Goal: Find specific page/section: Find specific page/section

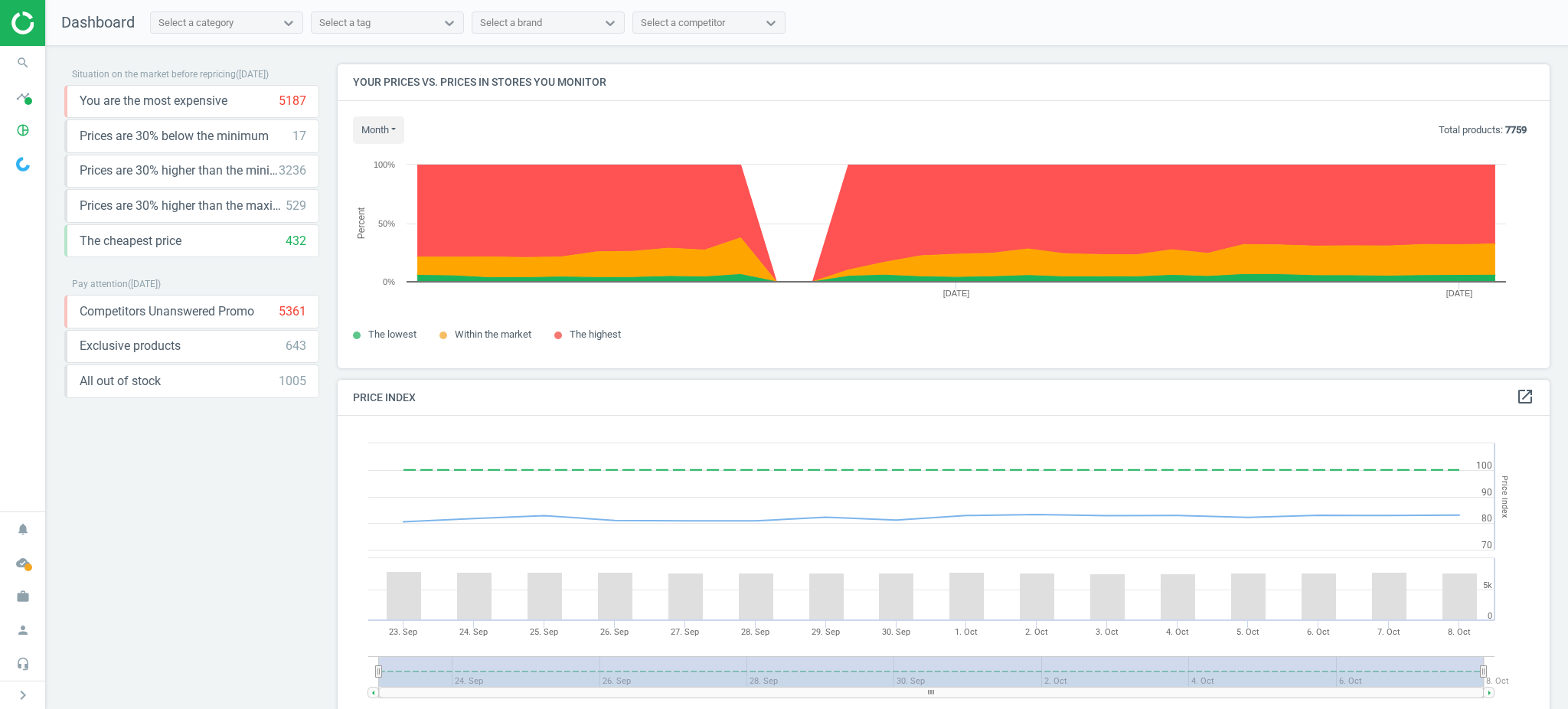
scroll to position [383, 1227]
click at [16, 132] on icon "pie_chart_outlined" at bounding box center [22, 130] width 29 height 29
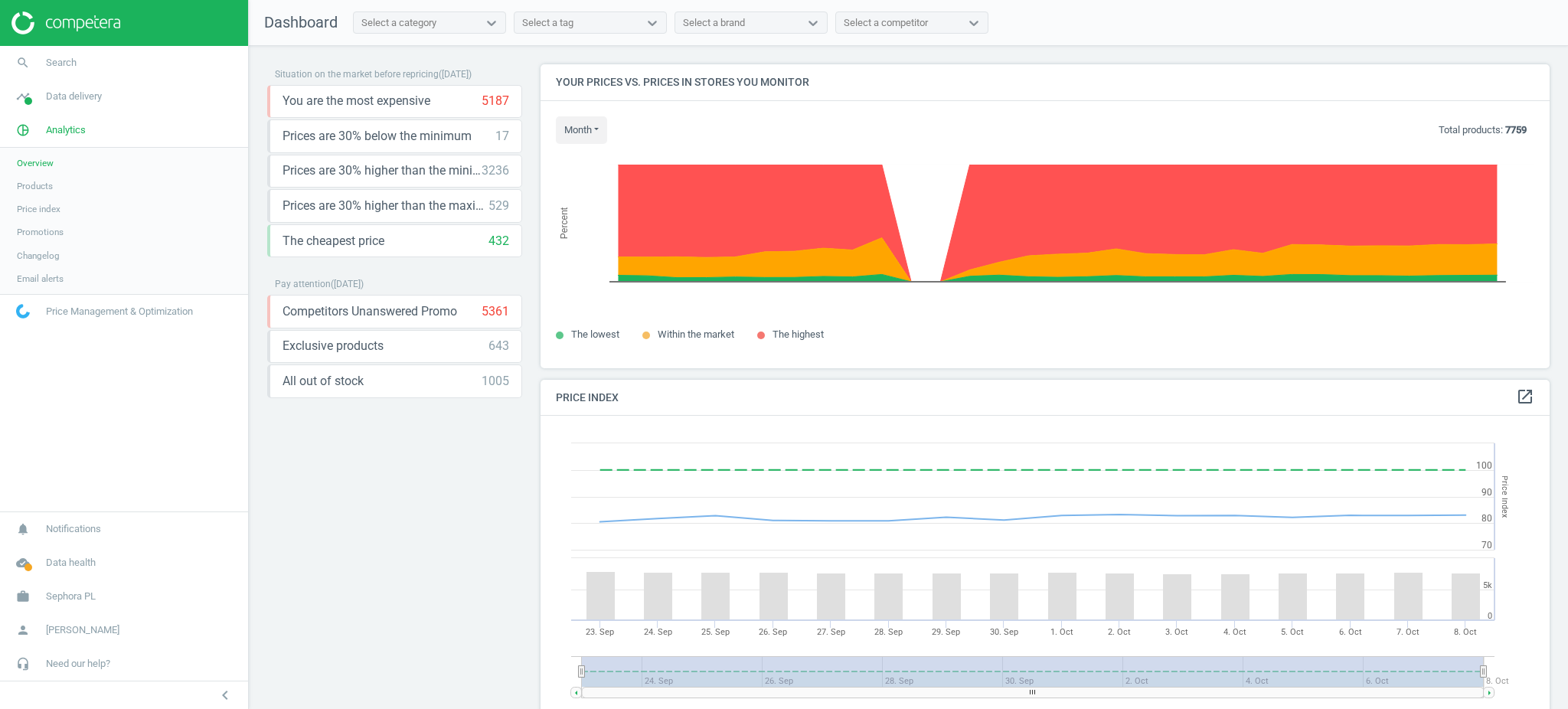
scroll to position [7, 7]
click at [40, 191] on span "Products" at bounding box center [35, 185] width 36 height 12
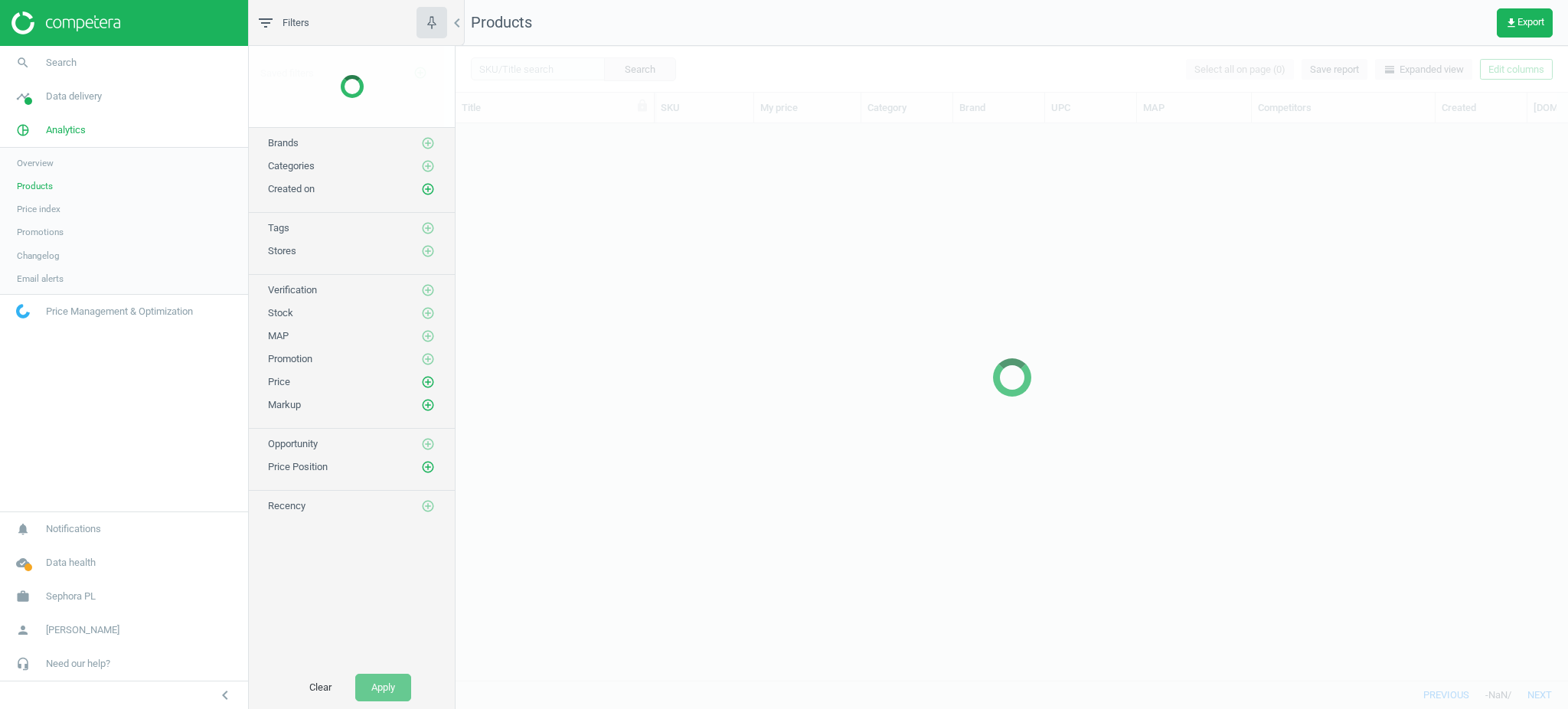
scroll to position [527, 1096]
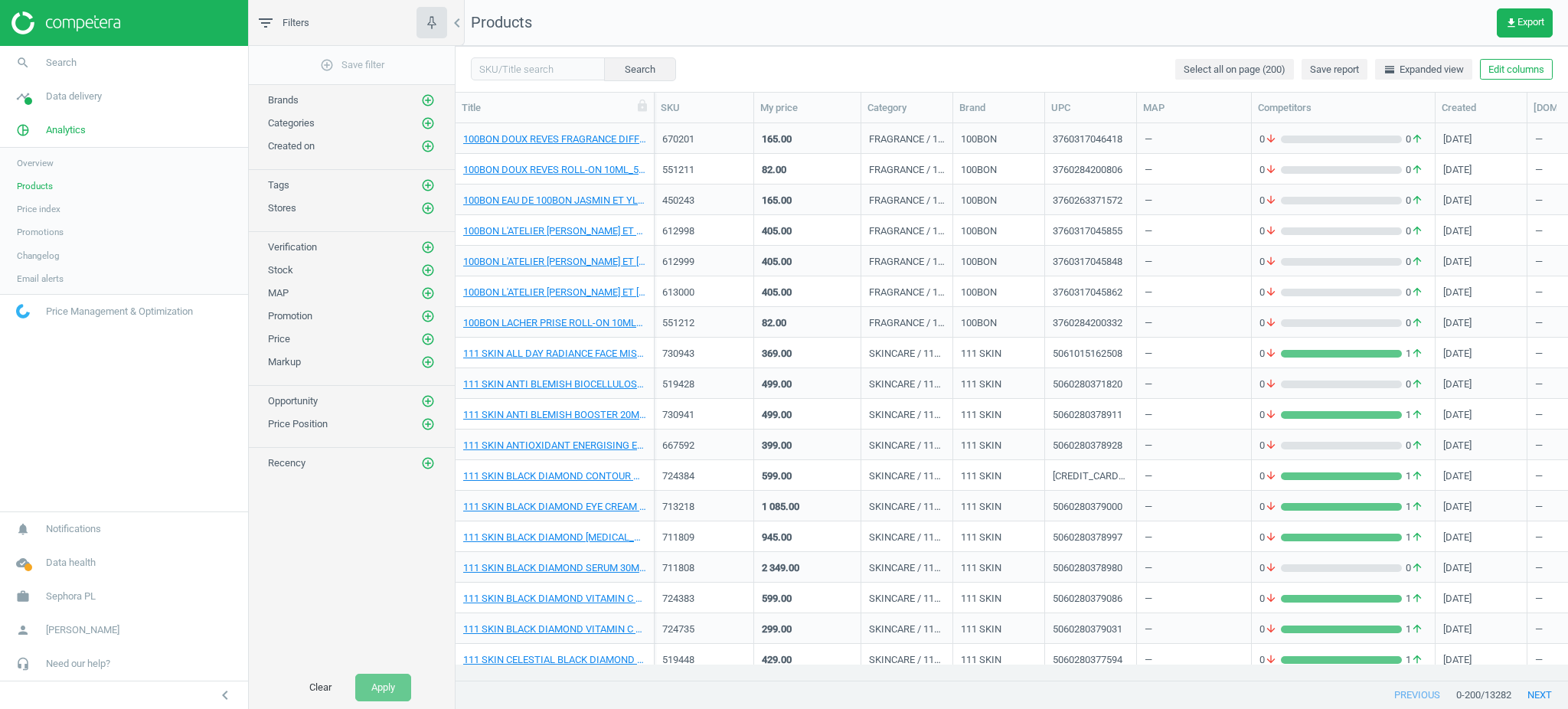
click at [525, 81] on div "Search Select all on page (200) Save report horizontal_split Expanded view Edit…" at bounding box center [1011, 68] width 1112 height 46
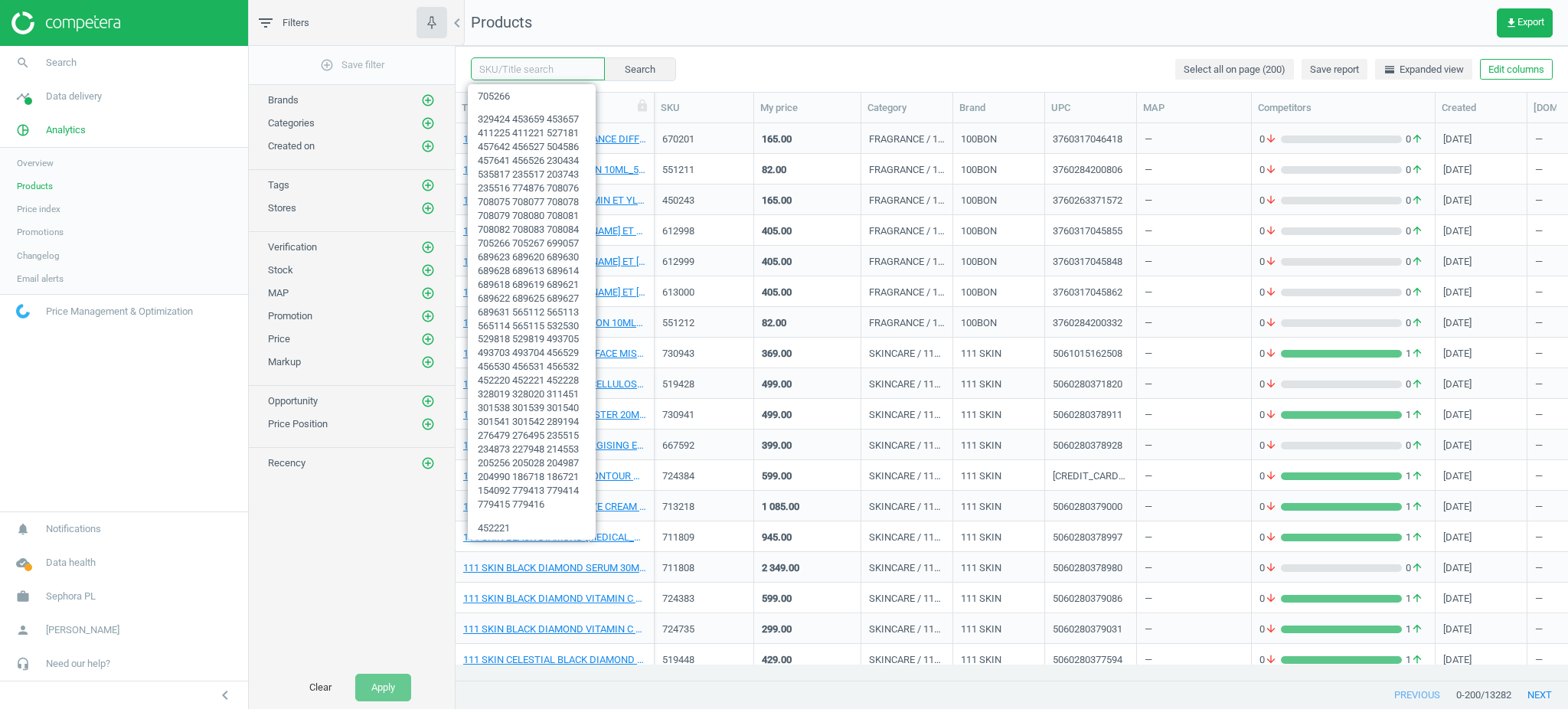
click at [532, 73] on input "text" at bounding box center [537, 68] width 134 height 23
paste input "660134 579295"
type input "660134 579295"
click at [632, 62] on button "Search" at bounding box center [639, 68] width 72 height 23
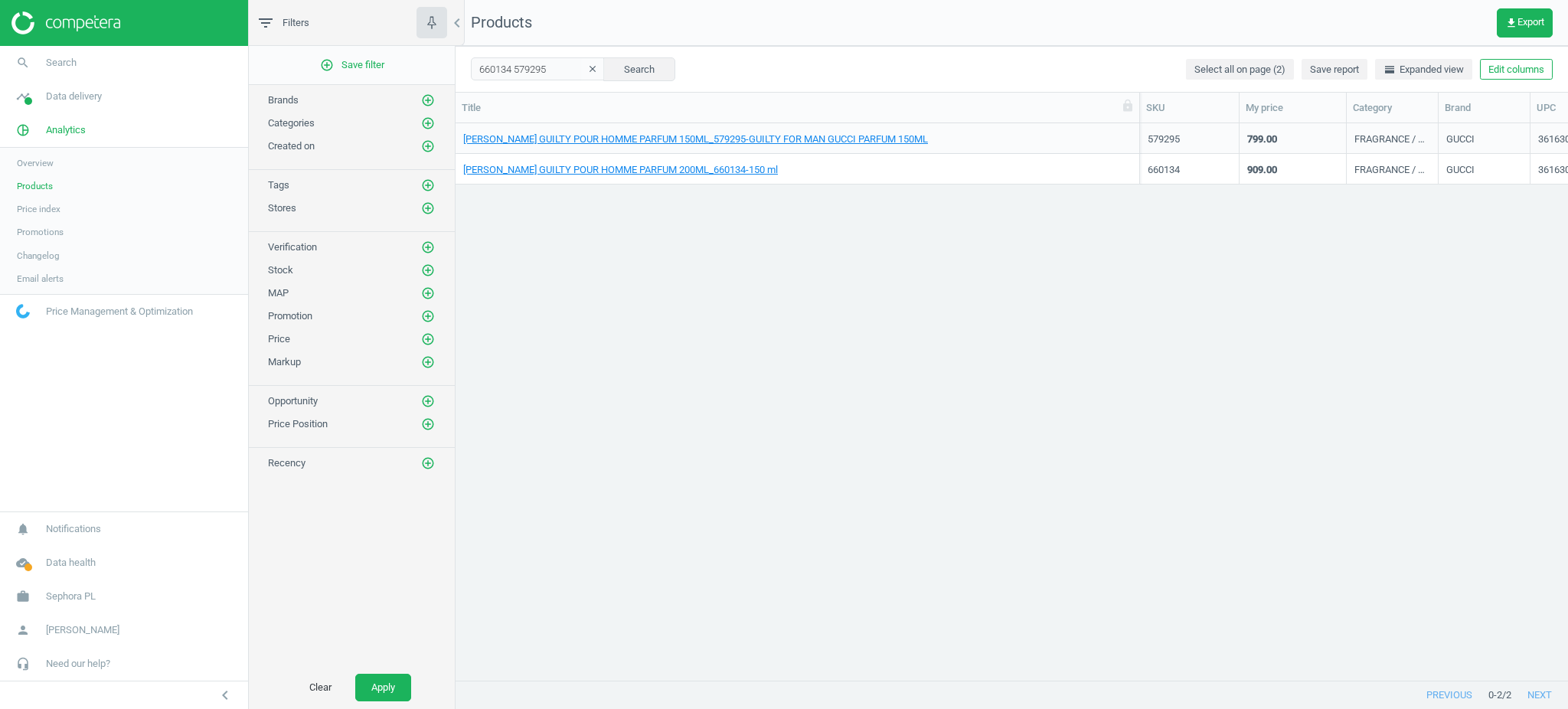
drag, startPoint x: 651, startPoint y: 111, endPoint x: 1137, endPoint y: 164, distance: 488.9
click at [1137, 164] on div "Title SKU My price Category Brand UPC MAP Competitors Created [DOMAIN_NAME](par…" at bounding box center [1011, 386] width 1112 height 588
click at [1026, 139] on span "[PERSON_NAME] GUILTY POUR HOMME PARFUM 150ML_579295-GUILTY FOR MAN GUCCI PARFUM…" at bounding box center [797, 139] width 668 height 14
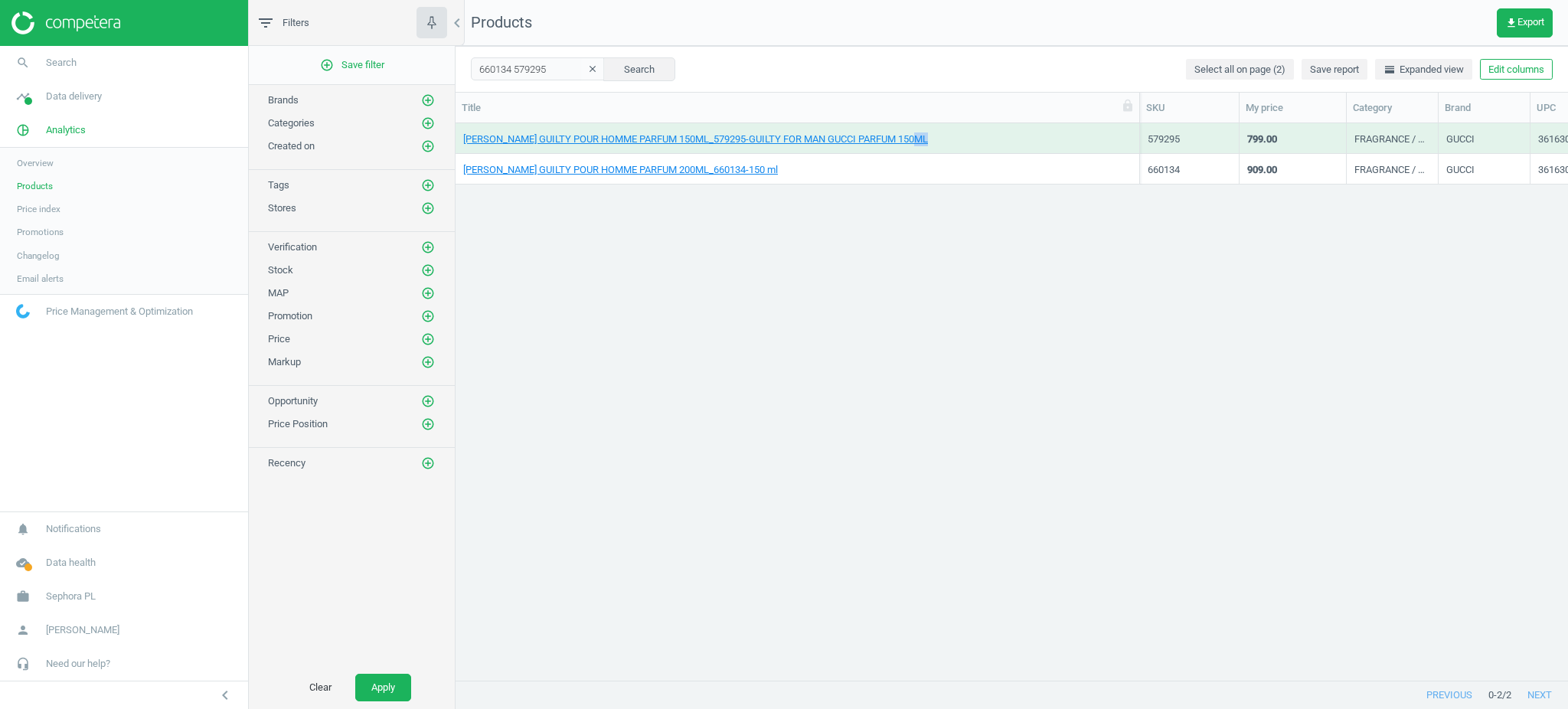
click at [1026, 139] on span "[PERSON_NAME] GUILTY POUR HOMME PARFUM 150ML_579295-GUILTY FOR MAN GUCCI PARFUM…" at bounding box center [797, 139] width 668 height 14
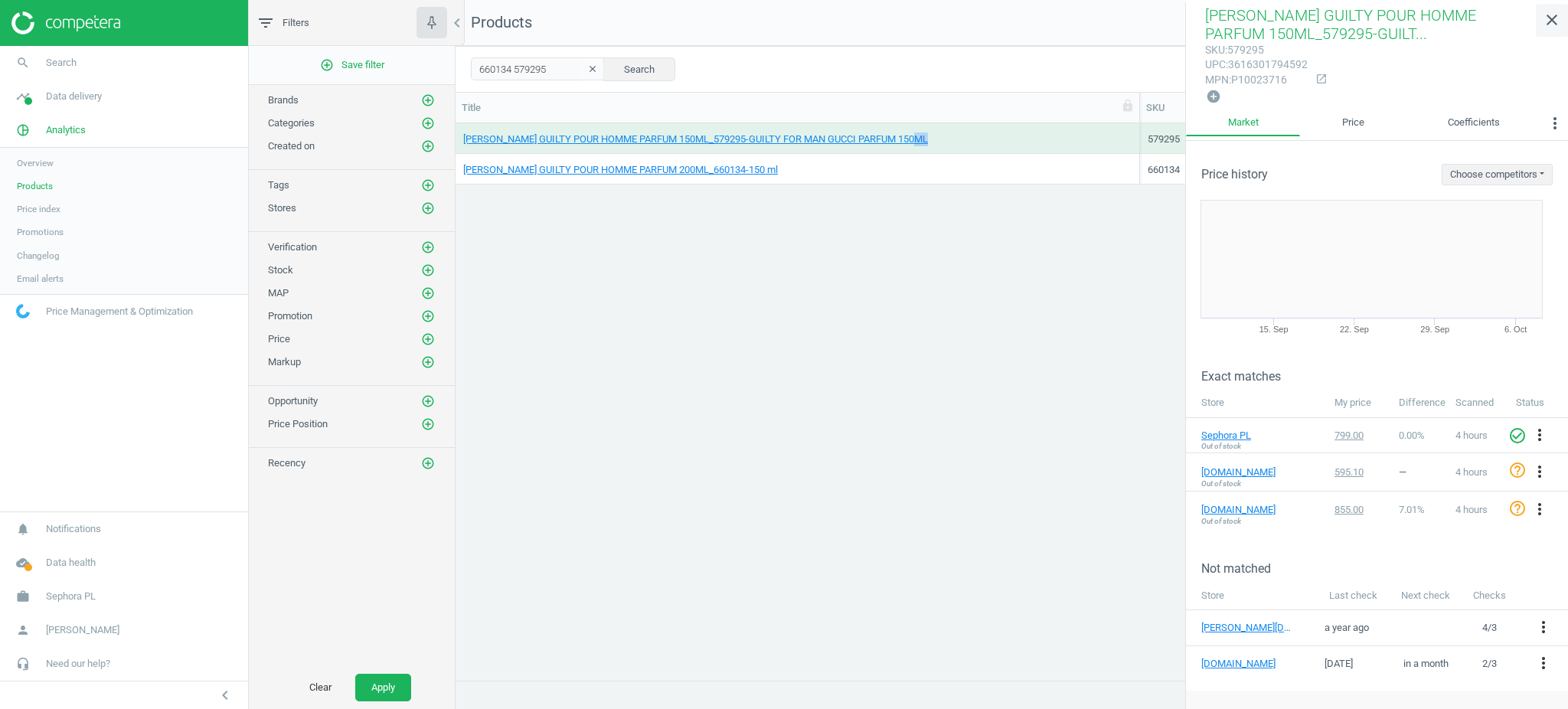
click at [1556, 17] on icon "close" at bounding box center [1552, 20] width 19 height 19
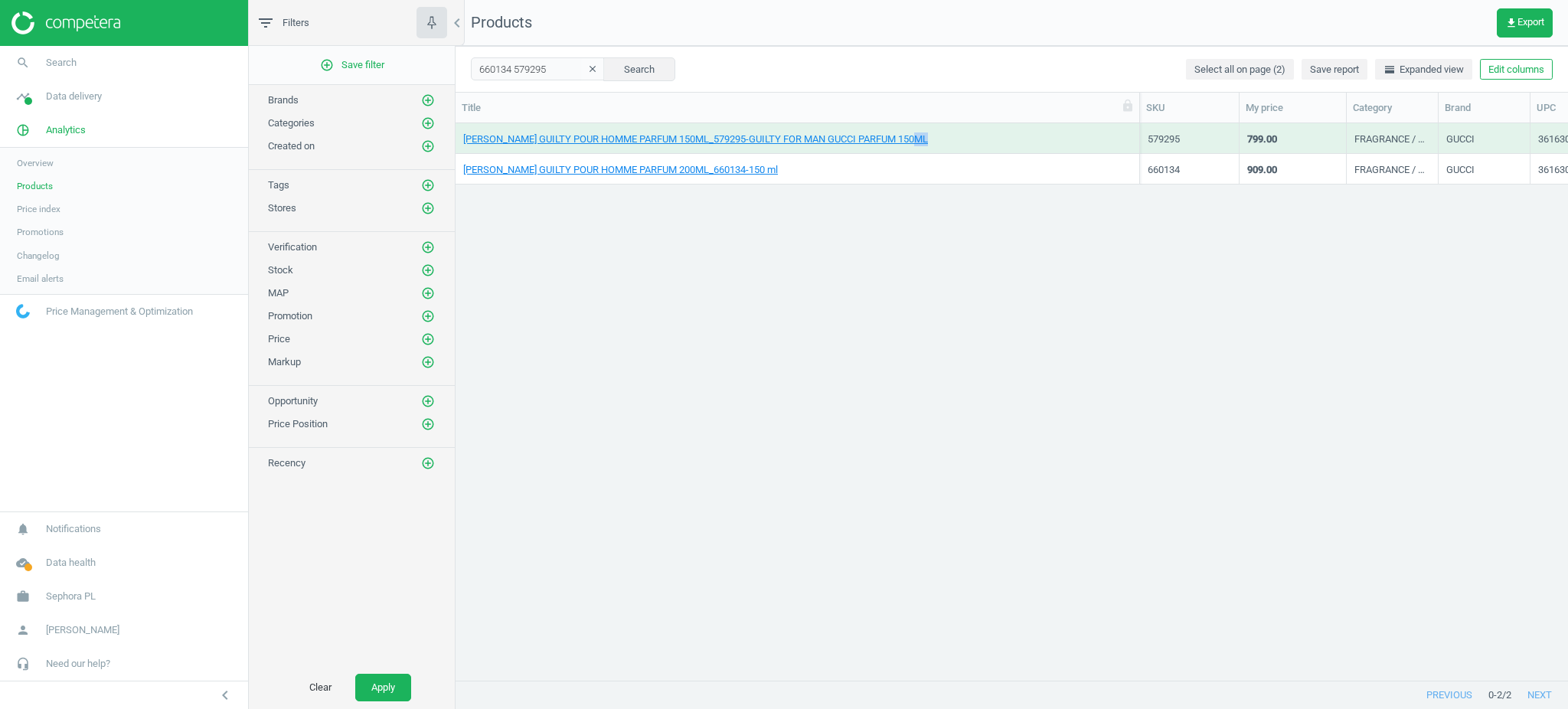
click at [1075, 131] on div "[PERSON_NAME] GUILTY POUR HOMME PARFUM 150ML_579295-GUILTY FOR MAN GUCCI PARFUM…" at bounding box center [797, 137] width 668 height 27
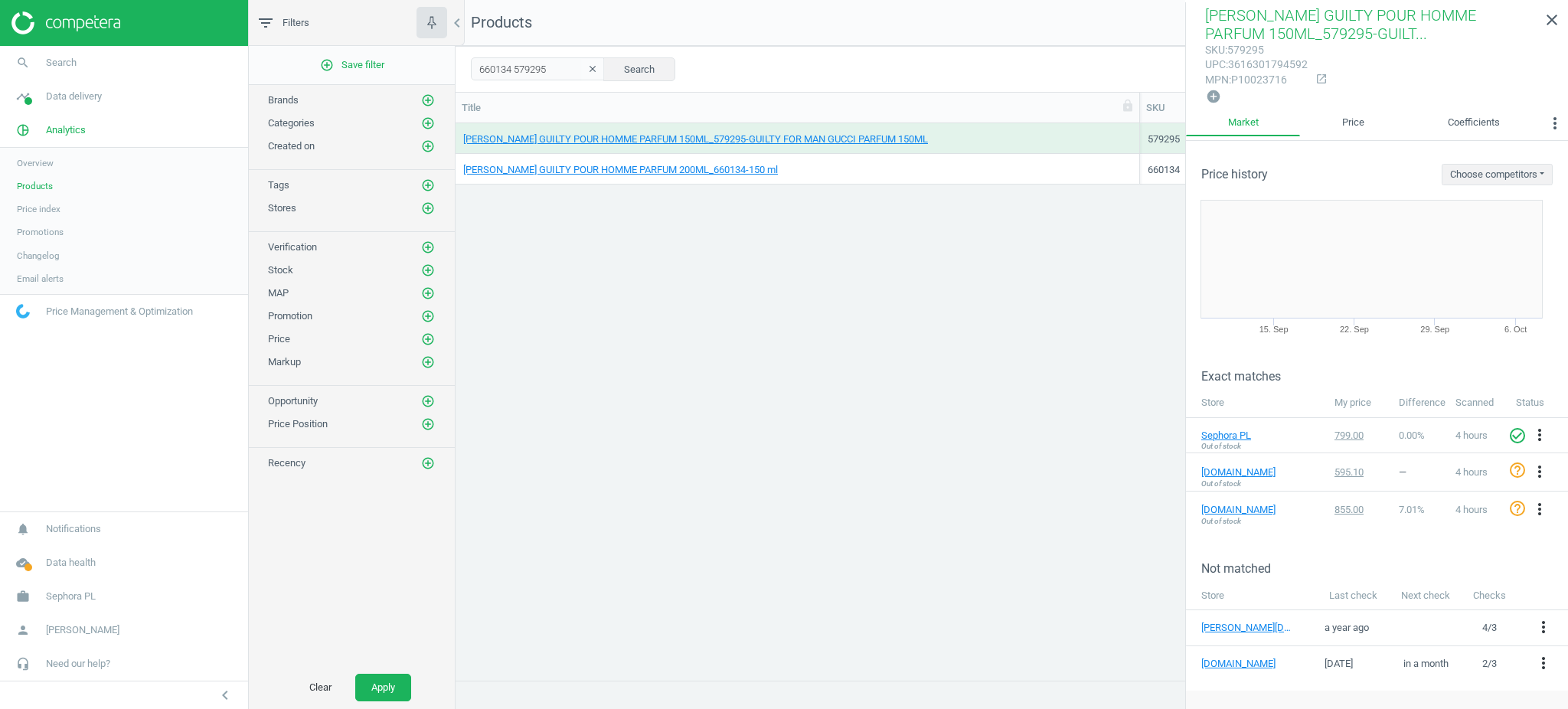
click at [866, 283] on div "GUCCI GUCCI GUILTY POUR HOMME PARFUM 150ML_579295-GUILTY FOR MAN GUCCI PARFUM 1…" at bounding box center [1011, 394] width 1112 height 541
